Goal: Transaction & Acquisition: Purchase product/service

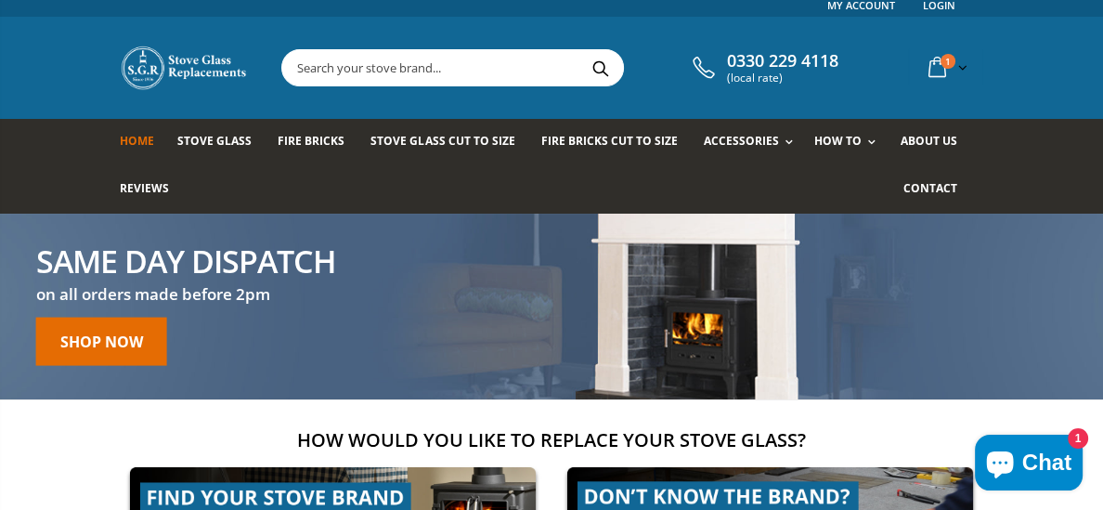
scroll to position [7, 0]
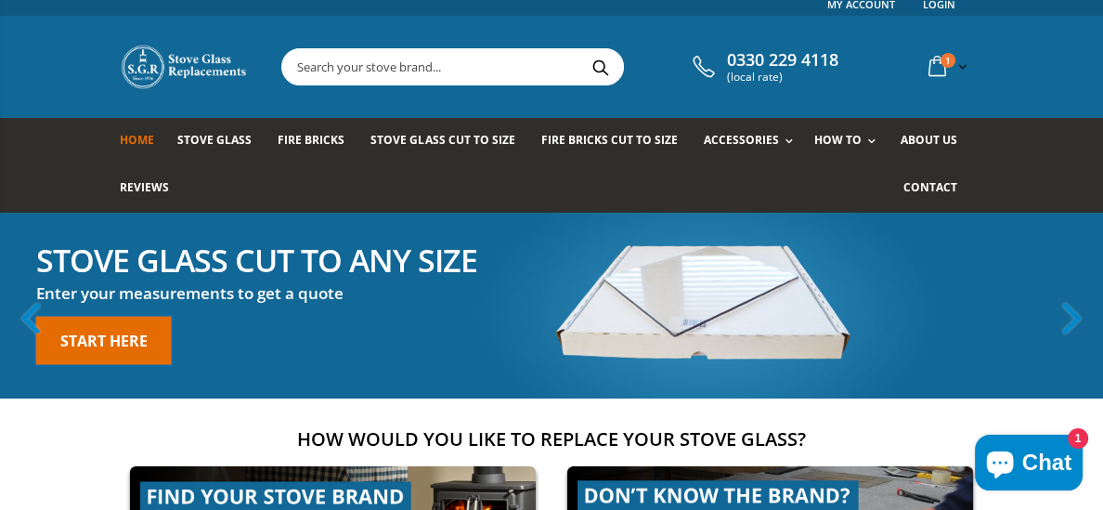
click at [105, 341] on link "Start here" at bounding box center [104, 340] width 136 height 48
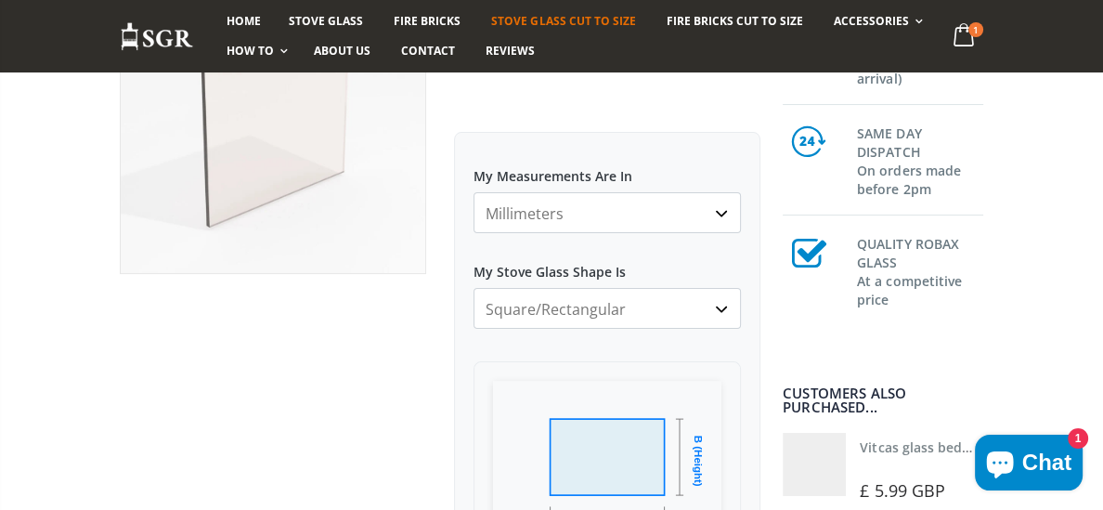
scroll to position [297, 0]
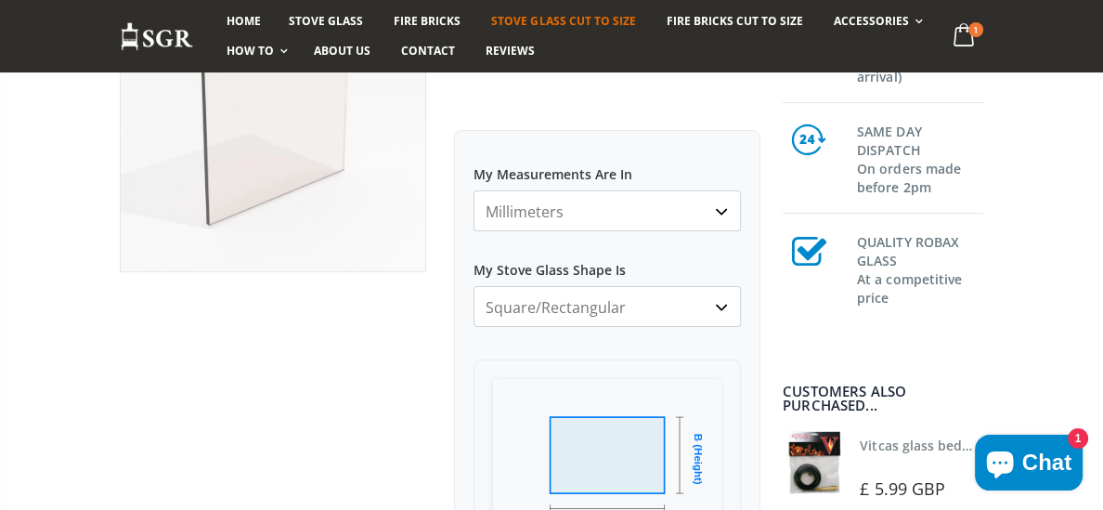
click at [723, 308] on select "Square/Rectangular Arched Half Arch Both Top Corners Cut Single Corner Cut All …" at bounding box center [606, 306] width 267 height 41
select select "arched"
click at [473, 286] on select "Square/Rectangular Arched Half Arch Both Top Corners Cut Single Corner Cut All …" at bounding box center [606, 306] width 267 height 41
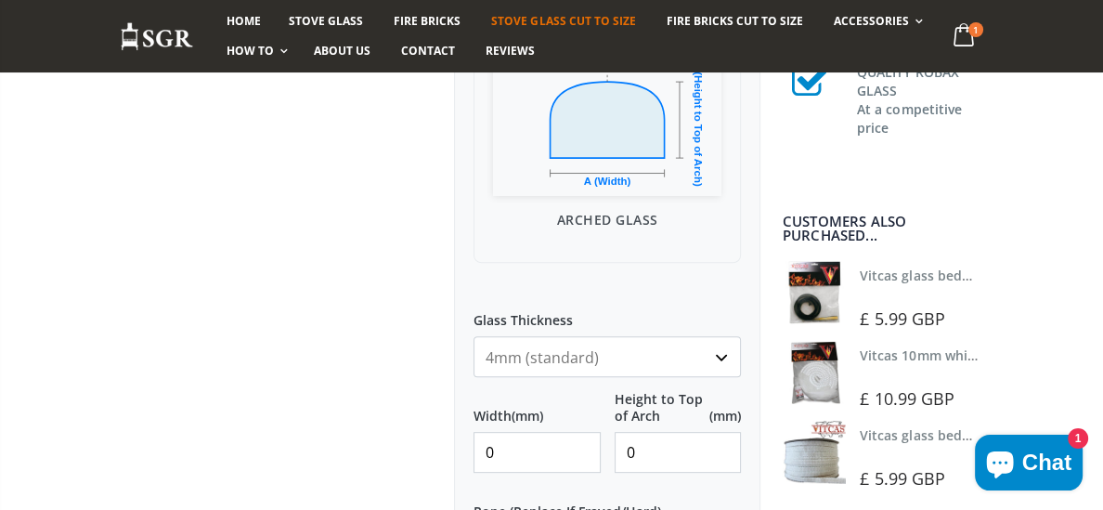
scroll to position [637, 0]
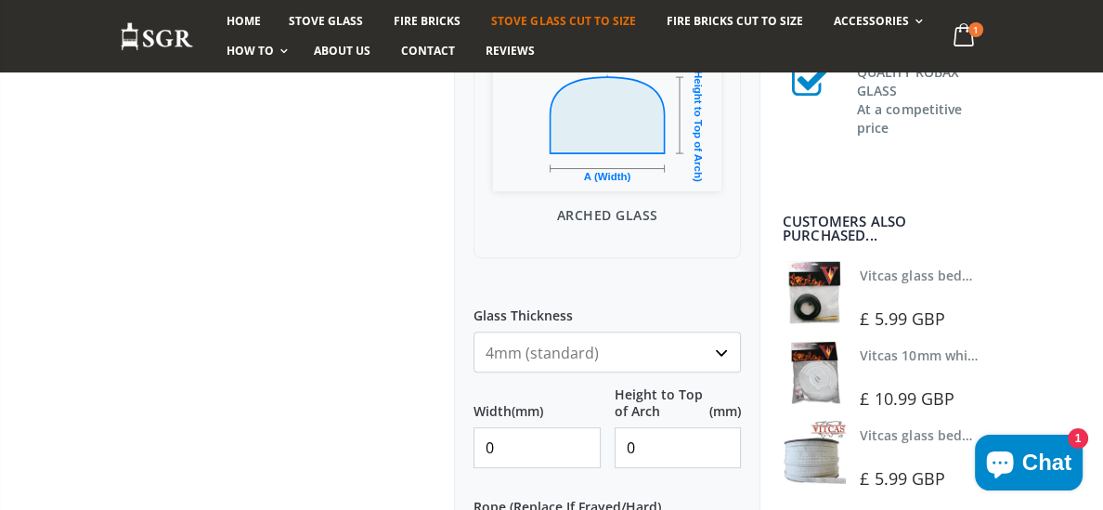
click at [720, 356] on select "4mm (standard) 5mm (gas fires with baffled flue) 3mm (For Use In Stoves With Th…" at bounding box center [606, 351] width 267 height 41
click at [473, 331] on select "4mm (standard) 5mm (gas fires with baffled flue) 3mm (For Use In Stoves With Th…" at bounding box center [606, 351] width 267 height 41
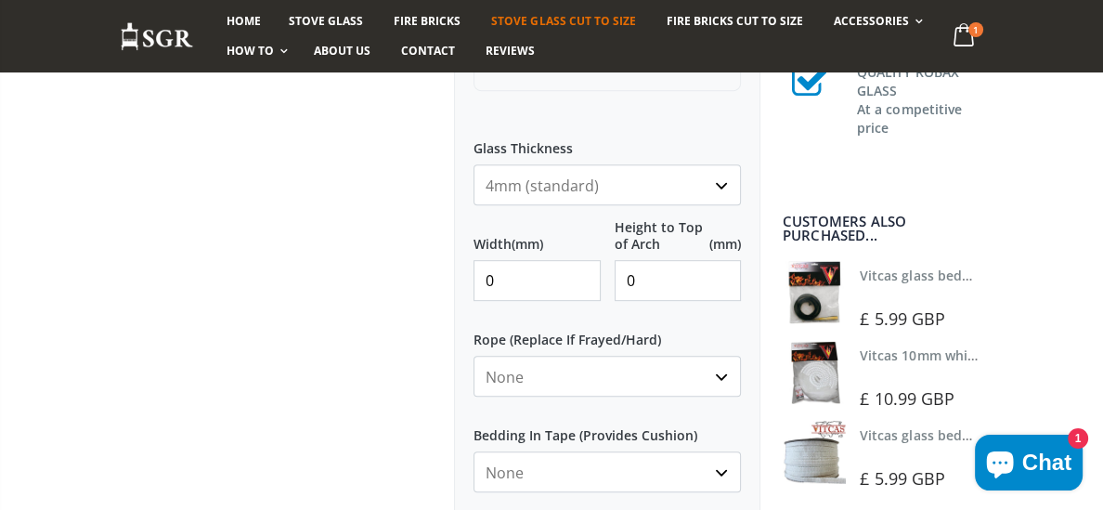
scroll to position [810, 0]
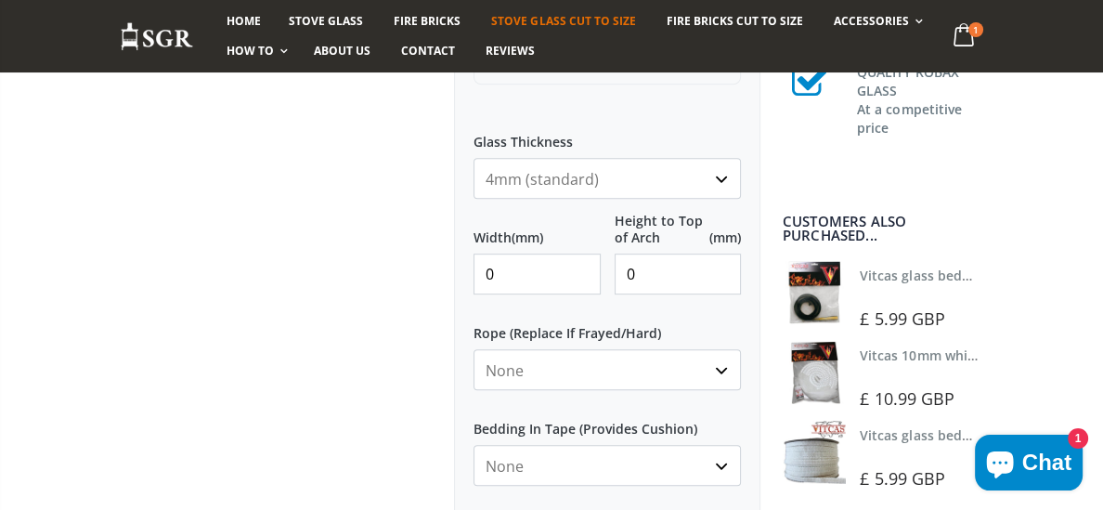
click at [716, 374] on select "None 3mm White 6mm White 8mm White 10mm White 12mm White 6mm Black 8mm Black 10…" at bounding box center [606, 369] width 267 height 41
select select "6mm-white"
click at [473, 349] on select "None 3mm White 6mm White 8mm White 10mm White 12mm White 6mm Black 8mm Black 10…" at bounding box center [606, 369] width 267 height 41
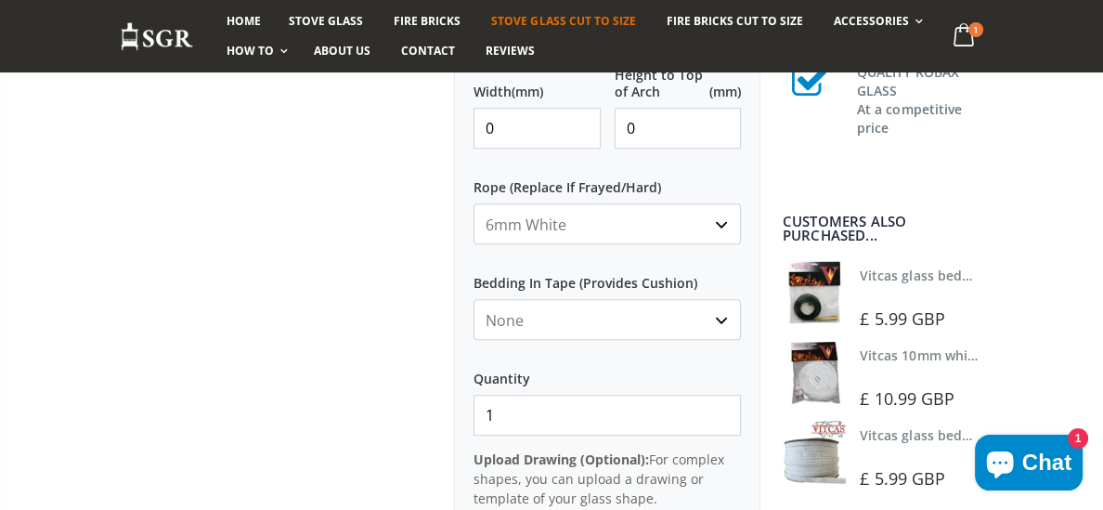
scroll to position [972, 0]
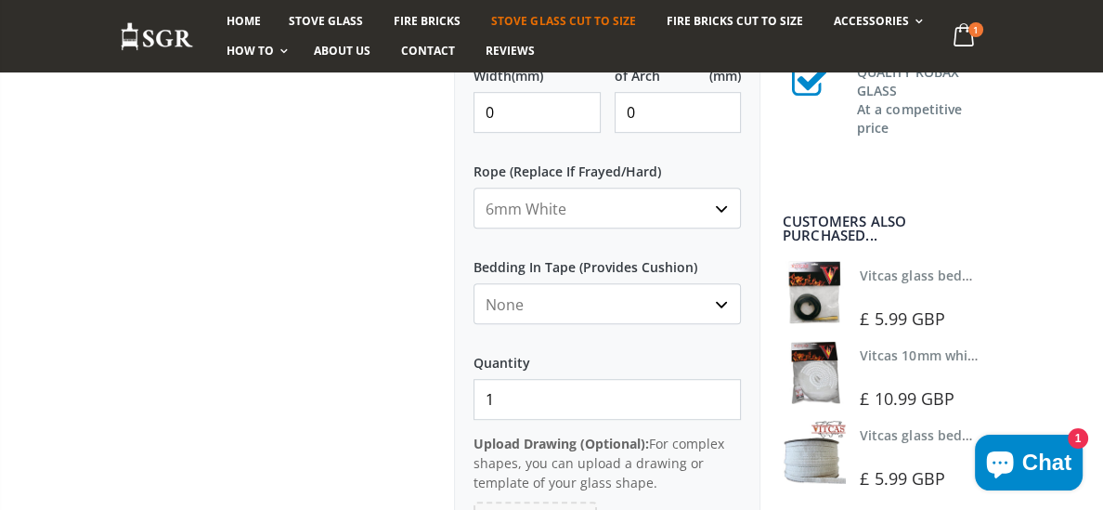
click at [719, 306] on select "None Black White" at bounding box center [606, 303] width 267 height 41
select select "white"
click at [473, 283] on select "None Black White" at bounding box center [606, 303] width 267 height 41
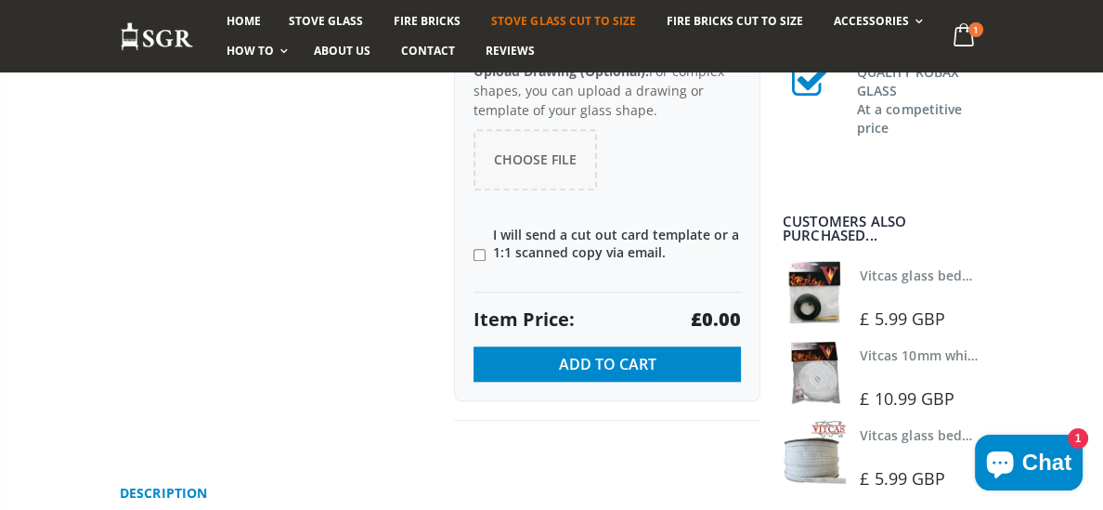
scroll to position [1352, 0]
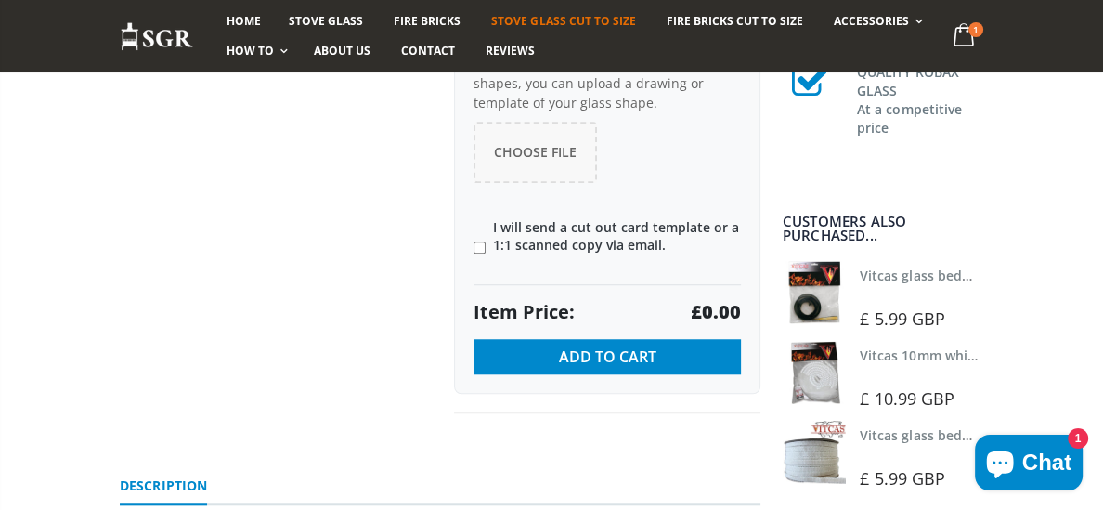
click at [480, 247] on input"] "I will send a cut out card template or a 1:1 scanned copy via email." at bounding box center [479, 247] width 12 height 12
checkbox input"] "true"
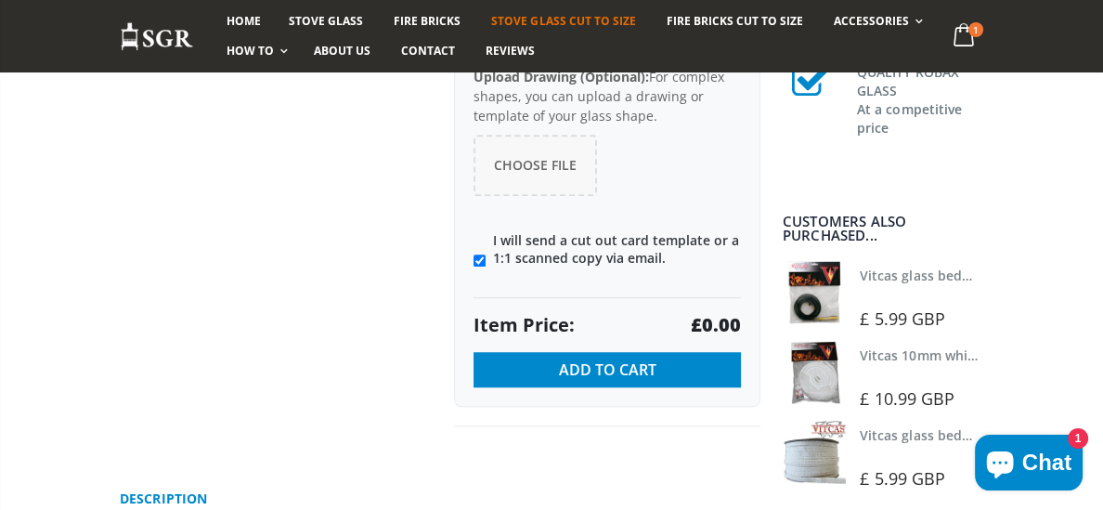
scroll to position [1332, 0]
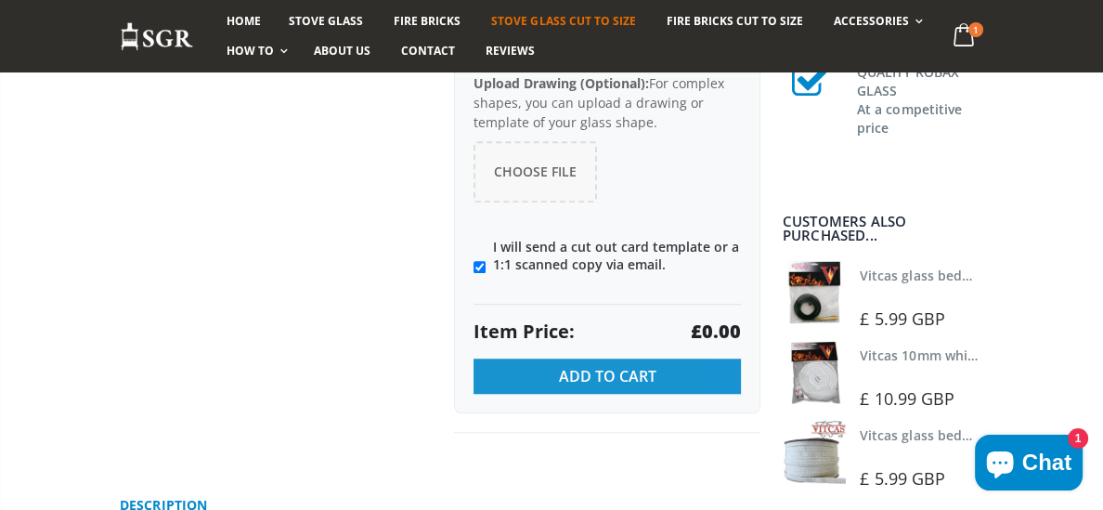
click at [615, 370] on span "Add to Cart" at bounding box center [607, 376] width 97 height 20
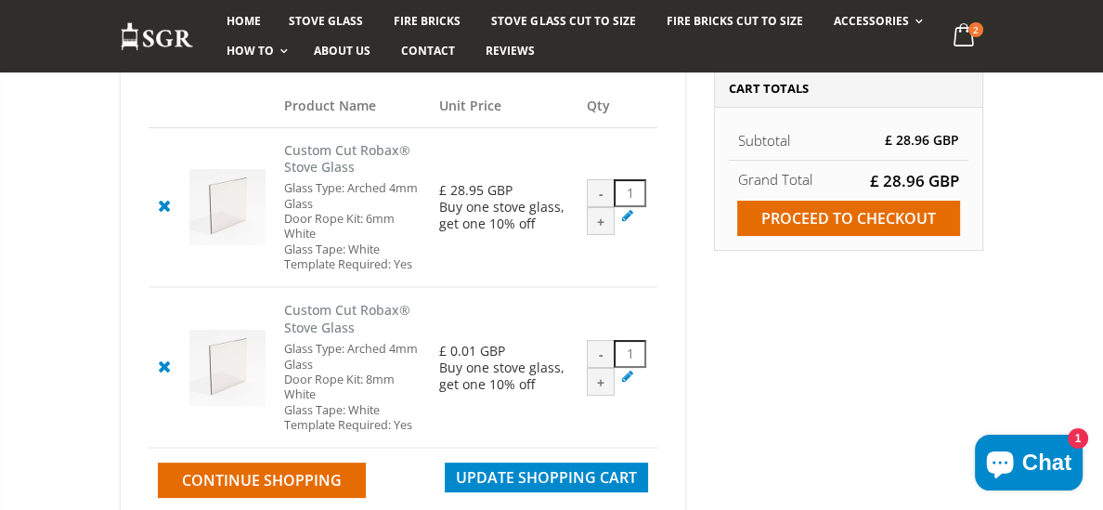
scroll to position [263, 0]
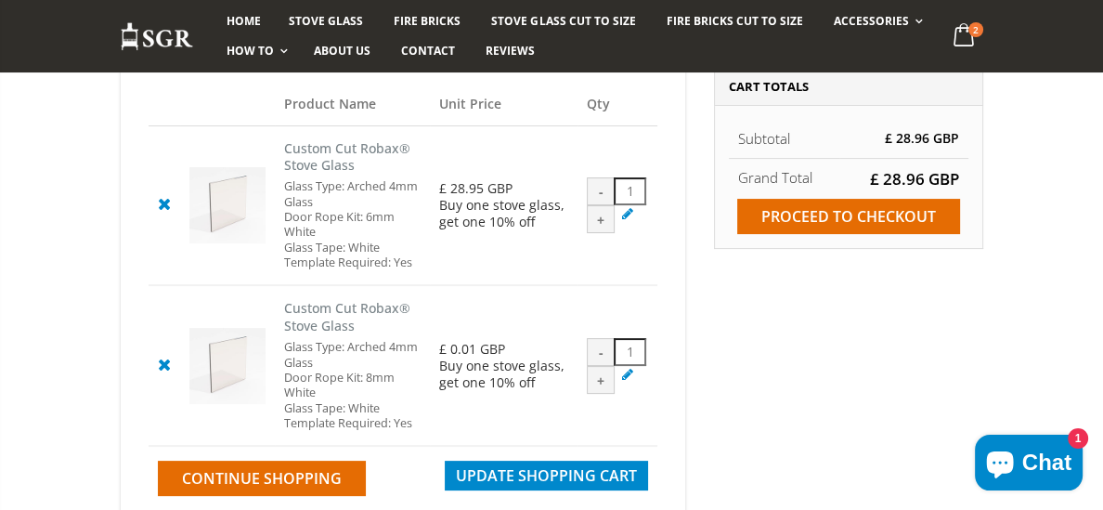
click at [163, 204] on icon at bounding box center [163, 203] width 23 height 22
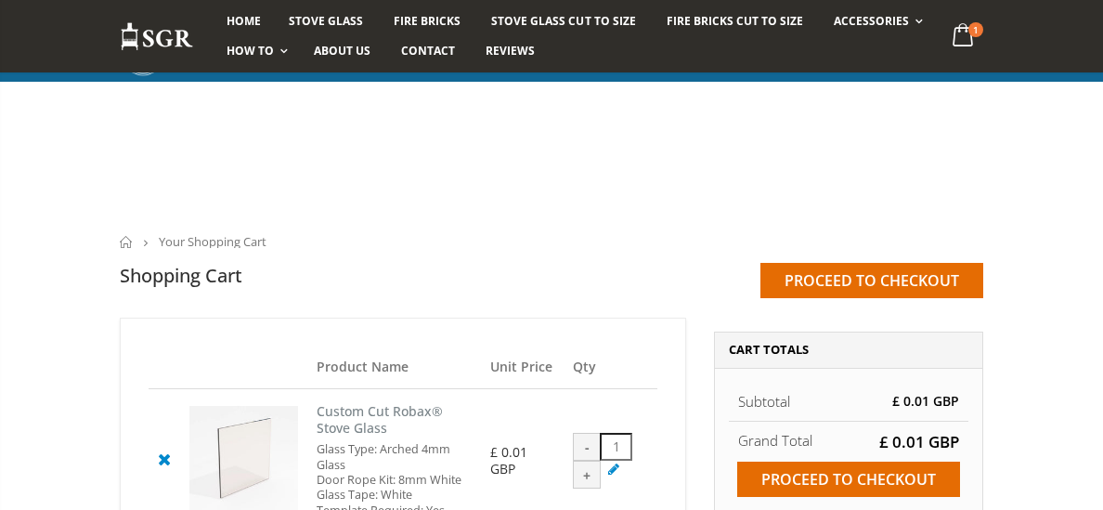
scroll to position [313, 0]
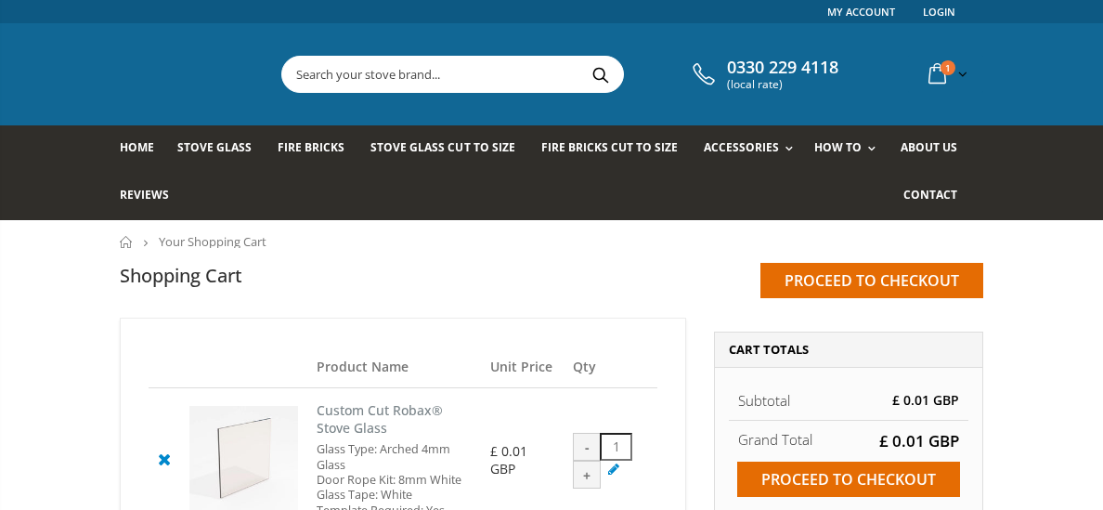
scroll to position [134, 0]
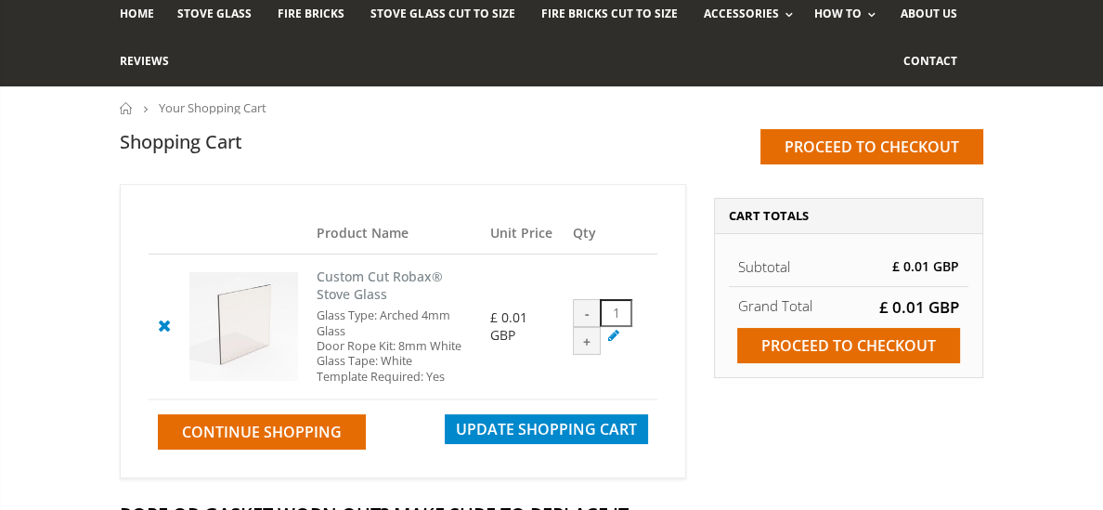
click at [588, 327] on div "+" at bounding box center [587, 341] width 28 height 28
type input "2"
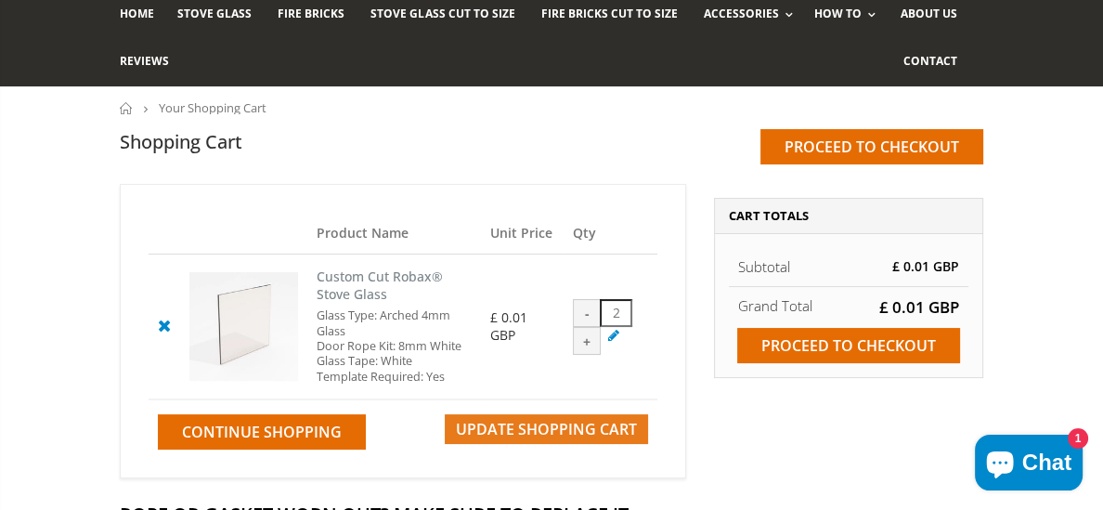
click at [542, 423] on span "Update Shopping Cart" at bounding box center [546, 429] width 181 height 20
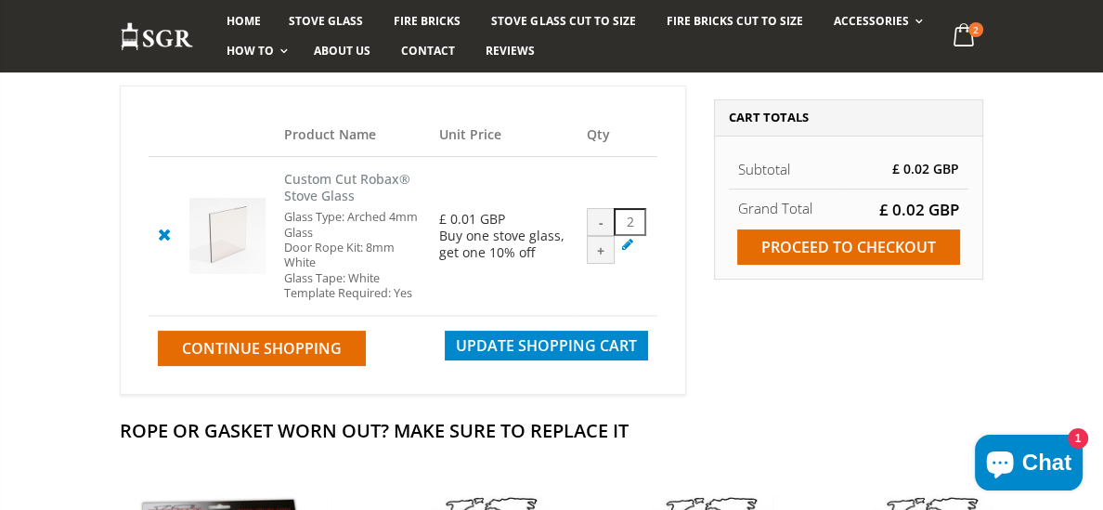
scroll to position [123, 0]
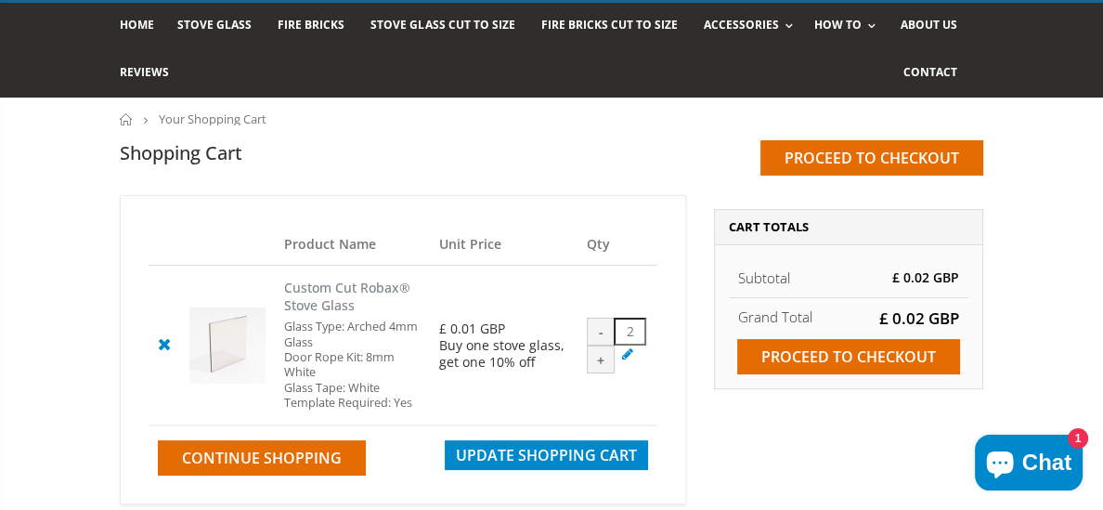
click at [165, 343] on icon at bounding box center [163, 343] width 23 height 22
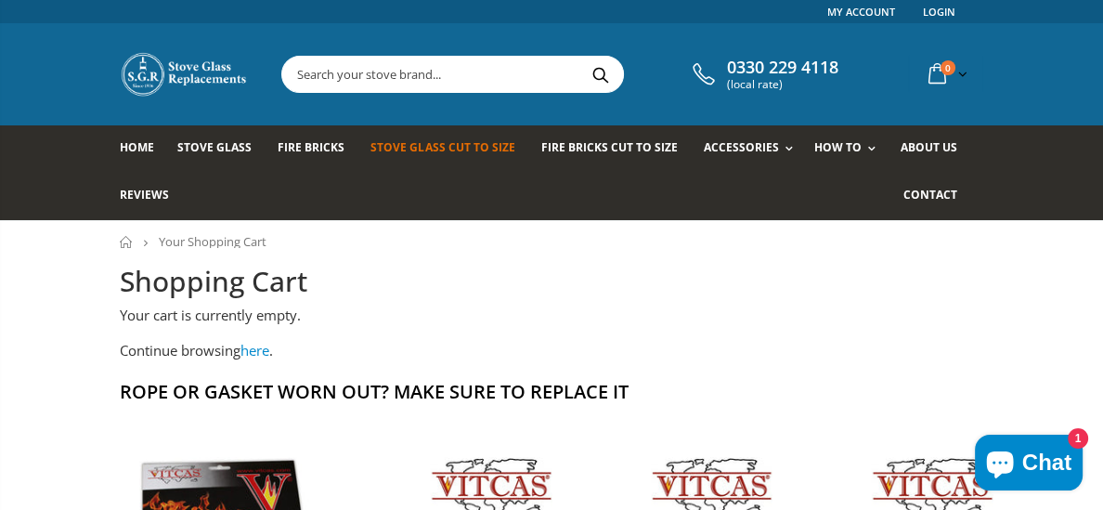
click at [383, 148] on span "Stove Glass Cut To Size" at bounding box center [442, 147] width 144 height 16
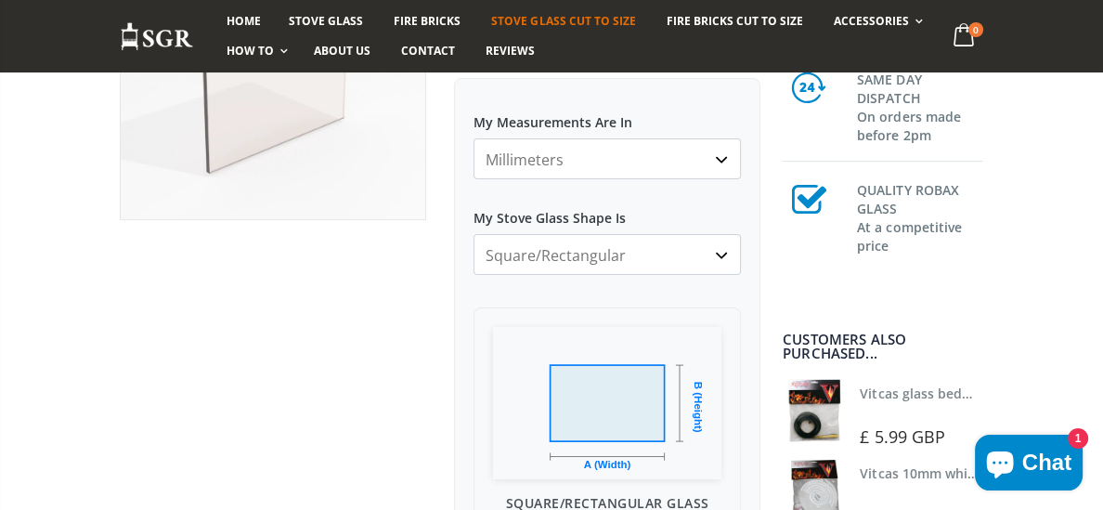
scroll to position [353, 0]
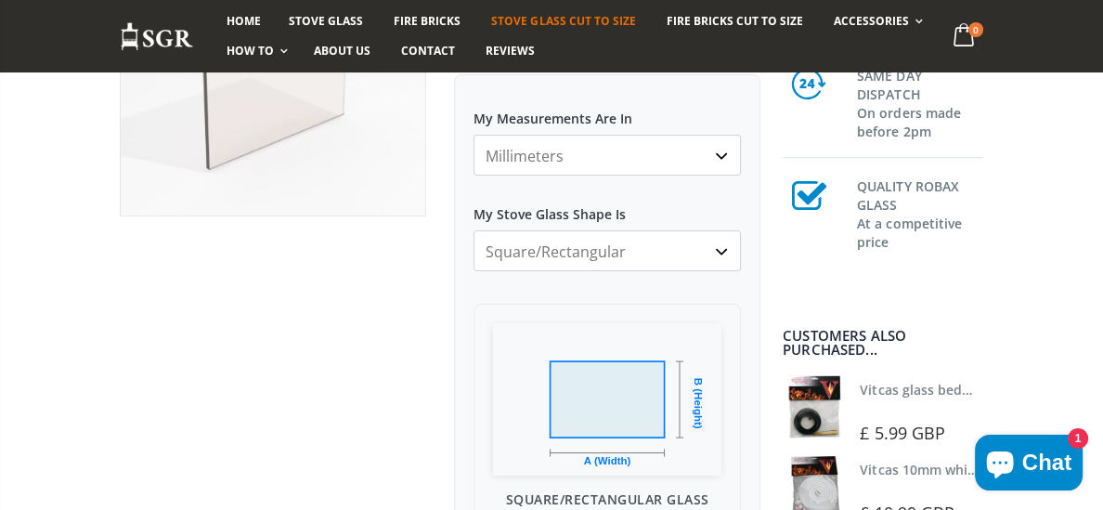
click at [718, 254] on select "Square/Rectangular Arched Half Arch Both Top Corners Cut Single Corner Cut All …" at bounding box center [606, 250] width 267 height 41
select select "arched"
click at [473, 230] on select "Square/Rectangular Arched Half Arch Both Top Corners Cut Single Corner Cut All …" at bounding box center [606, 250] width 267 height 41
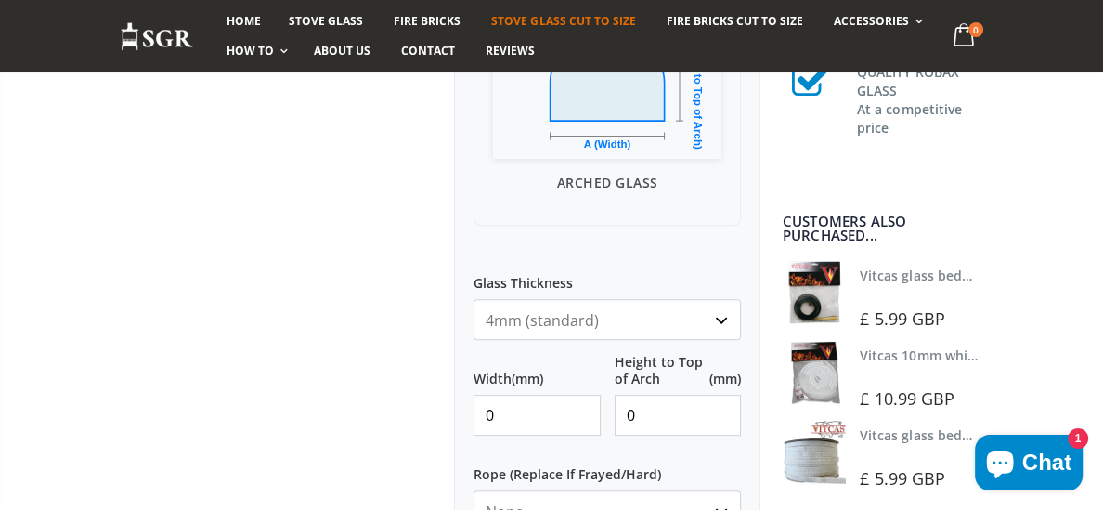
scroll to position [679, 0]
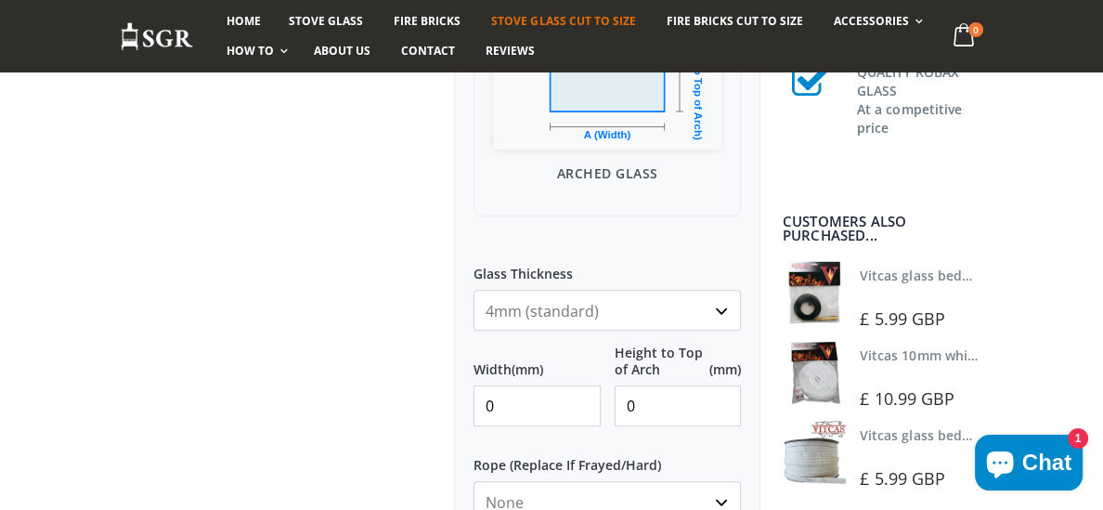
click at [713, 313] on select "4mm (standard) 5mm (gas fires with baffled flue) 3mm (For Use In Stoves With Th…" at bounding box center [606, 310] width 267 height 41
click at [473, 290] on select "4mm (standard) 5mm (gas fires with baffled flue) 3mm (For Use In Stoves With Th…" at bounding box center [606, 310] width 267 height 41
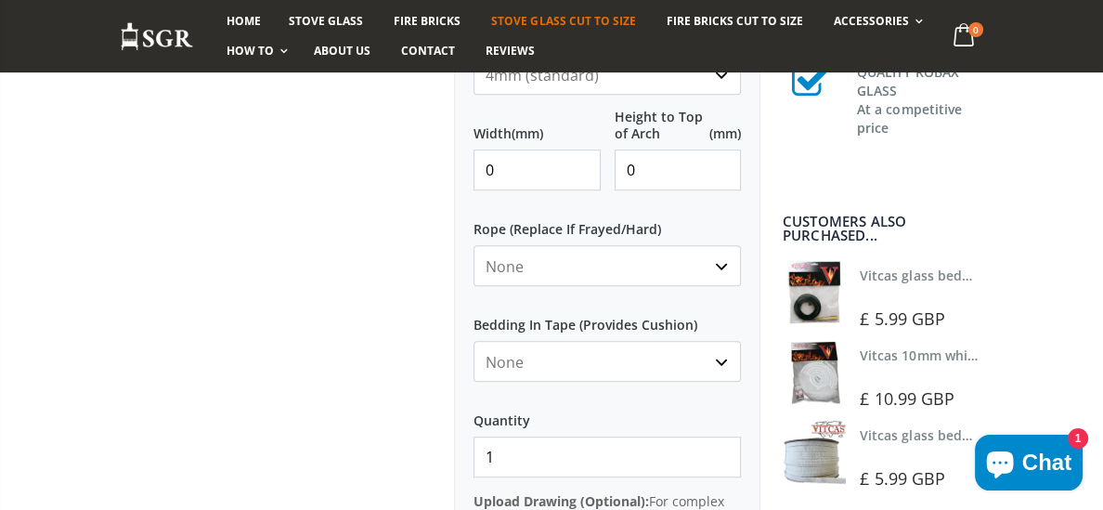
scroll to position [915, 0]
click at [722, 264] on select "None 3mm White 6mm White 8mm White 10mm White 12mm White 6mm Black 8mm Black 10…" at bounding box center [606, 264] width 267 height 41
select select "6mm-white"
click at [473, 244] on select "None 3mm White 6mm White 8mm White 10mm White 12mm White 6mm Black 8mm Black 10…" at bounding box center [606, 264] width 267 height 41
click at [721, 360] on select "None Black White" at bounding box center [606, 360] width 267 height 41
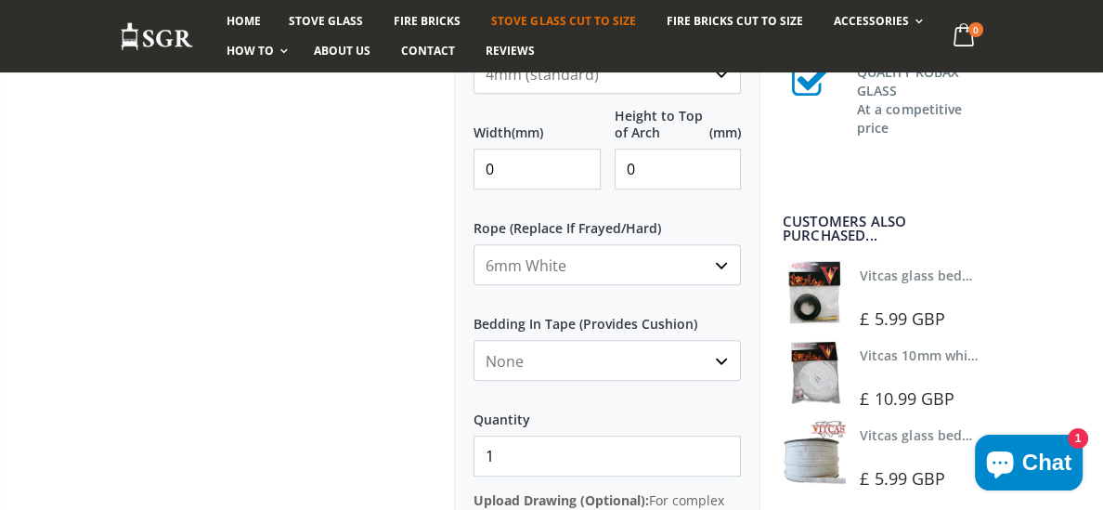
select select "white"
click at [473, 340] on select "None Black White" at bounding box center [606, 360] width 267 height 41
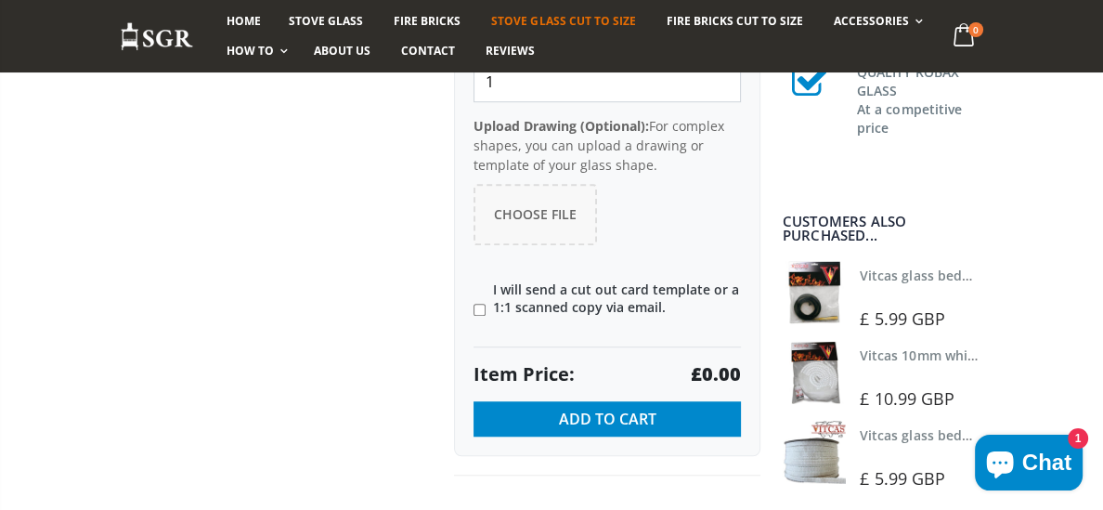
scroll to position [1292, 0]
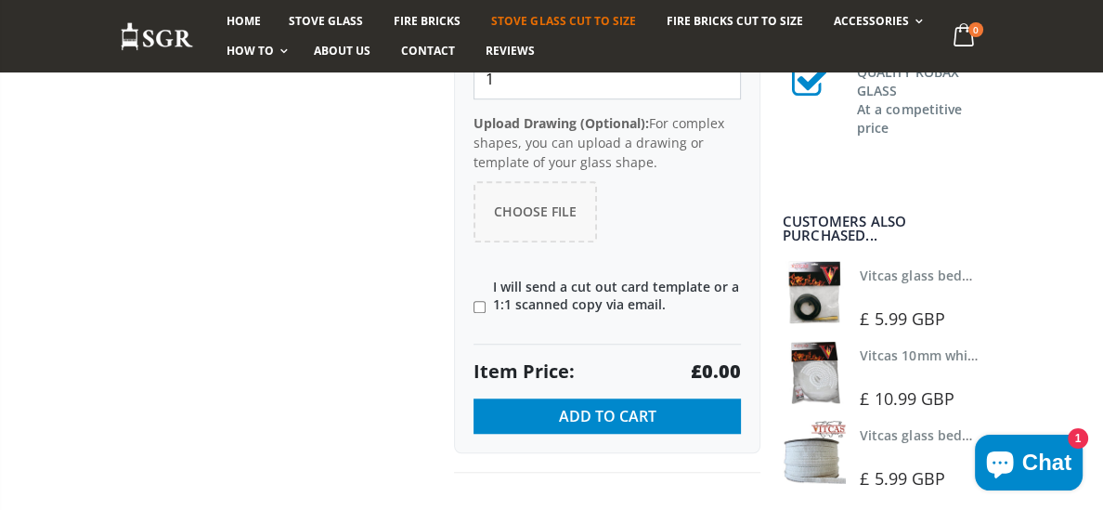
click at [480, 307] on input"] "I will send a cut out card template or a 1:1 scanned copy via email." at bounding box center [479, 307] width 12 height 12
checkbox input"] "true"
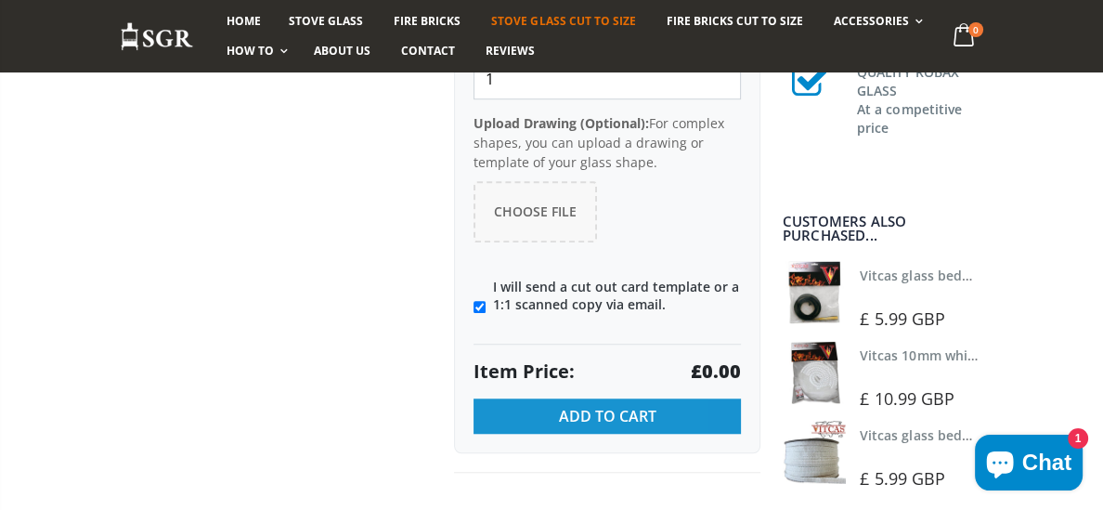
click at [650, 412] on span "Add to Cart" at bounding box center [607, 416] width 97 height 20
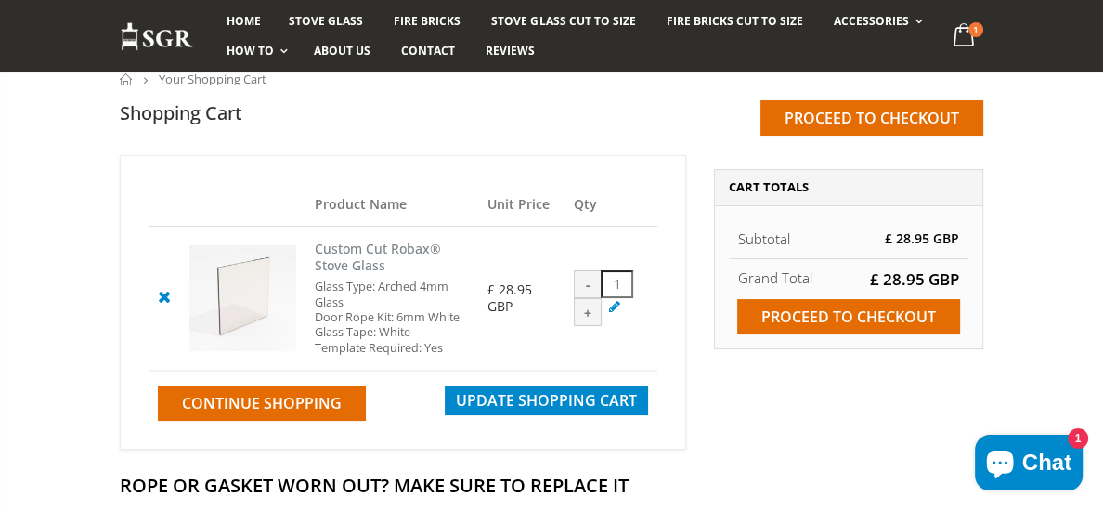
scroll to position [160, 0]
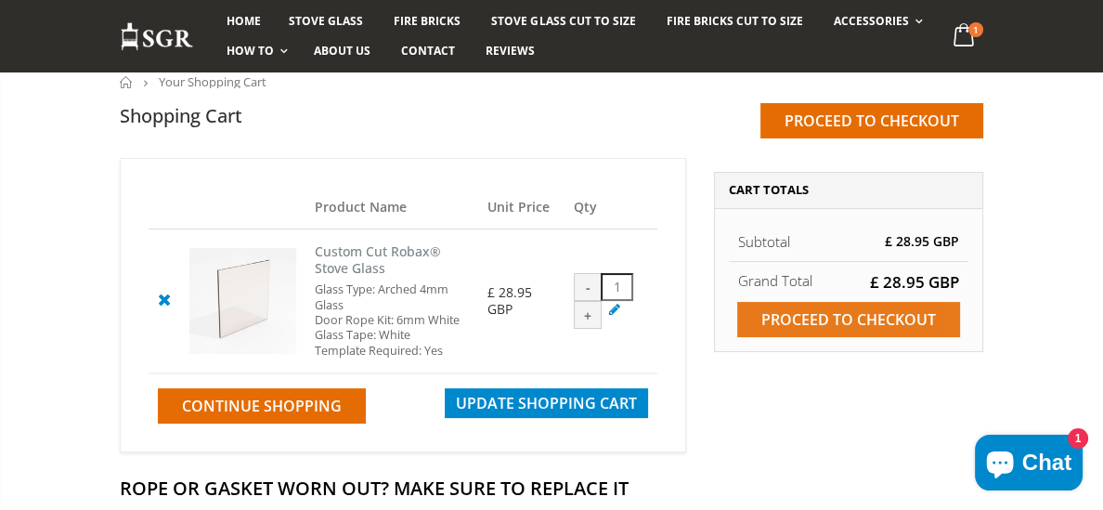
click at [849, 317] on input "Proceed to checkout" at bounding box center [848, 319] width 223 height 35
